Goal: Information Seeking & Learning: Learn about a topic

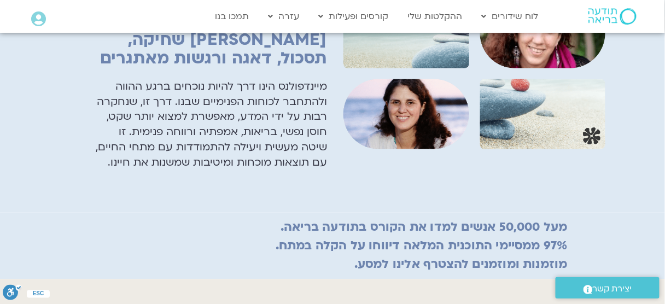
scroll to position [413, 0]
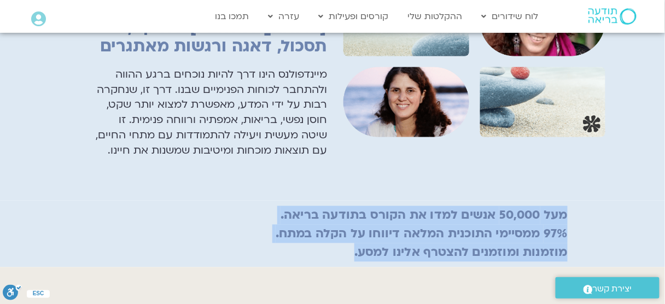
drag, startPoint x: 565, startPoint y: 194, endPoint x: 353, endPoint y: 228, distance: 215.4
click at [353, 228] on h2 "מעל 50,000 אנשים למדו את הקורס בתודעה בריאה. 97% ממסיימי התוכנית המלאה דיווחו ע…" at bounding box center [332, 234] width 470 height 56
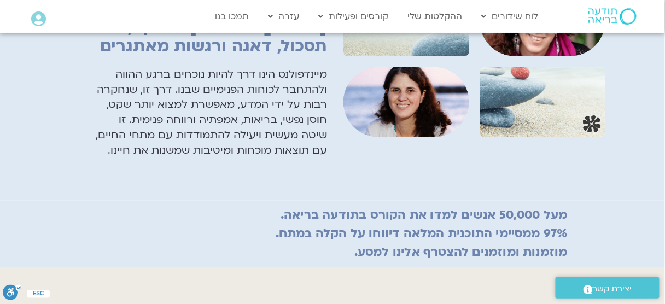
click at [353, 228] on h2 "מעל 50,000 אנשים למדו את הקורס בתודעה בריאה. 97% ממסיימי התוכנית המלאה דיווחו ע…" at bounding box center [332, 234] width 470 height 56
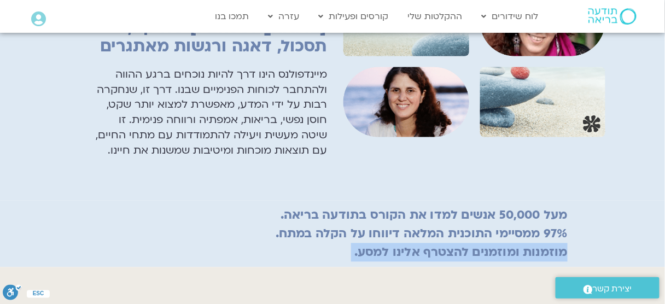
click at [353, 228] on h2 "מעל 50,000 אנשים למדו את הקורס בתודעה בריאה. 97% ממסיימי התוכנית המלאה דיווחו ע…" at bounding box center [332, 234] width 470 height 56
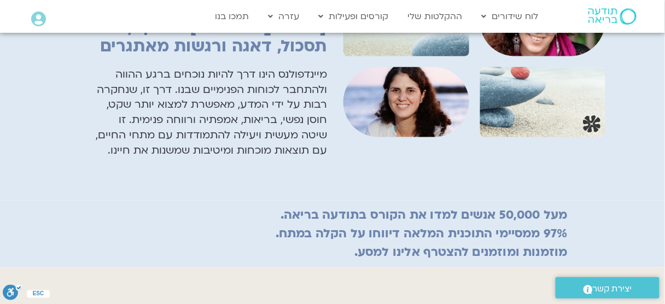
click at [465, 218] on h2 "מעל 50,000 אנשים למדו את הקורס בתודעה בריאה. 97% ממסיימי התוכנית המלאה דיווחו ע…" at bounding box center [332, 234] width 470 height 56
click at [606, 291] on span "יצירת קשר" at bounding box center [612, 289] width 39 height 15
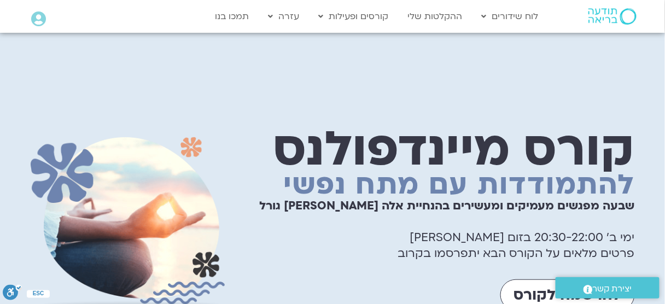
click at [483, 232] on h1 "שבעה מפגשים מעמיקים ומעשירים בהנחיית אלה טולנאי ומיכל גורל ימי ב׳ 20:30-22:00 ב…" at bounding box center [435, 229] width 399 height 63
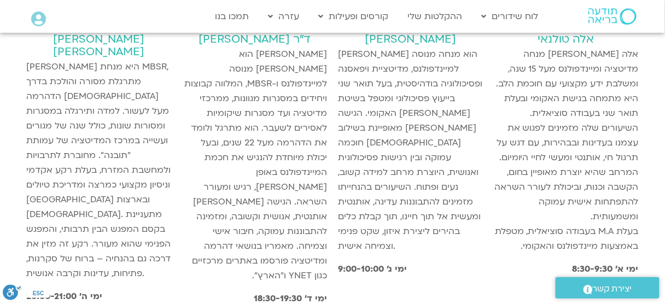
scroll to position [3148, 0]
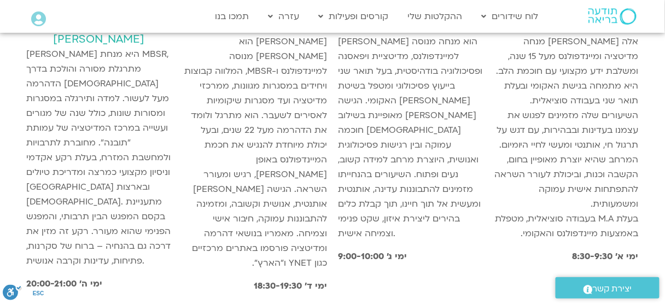
drag, startPoint x: 669, startPoint y: 14, endPoint x: 671, endPoint y: 202, distance: 187.6
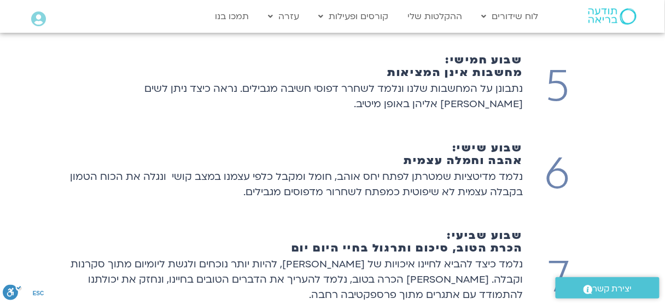
scroll to position [0, 0]
